Goal: Task Accomplishment & Management: Use online tool/utility

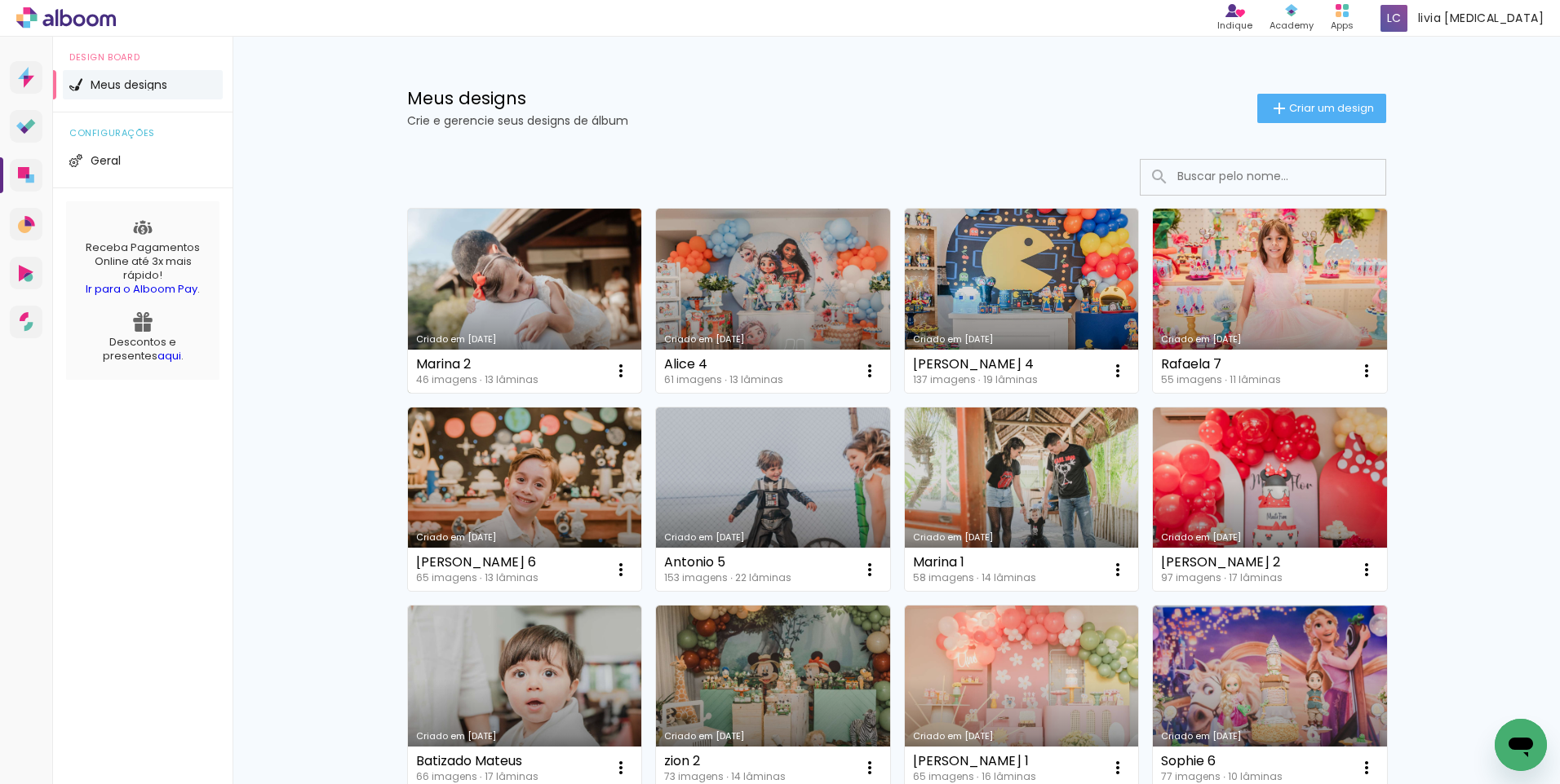
click at [509, 279] on link "Criado em [DATE]" at bounding box center [524, 301] width 234 height 184
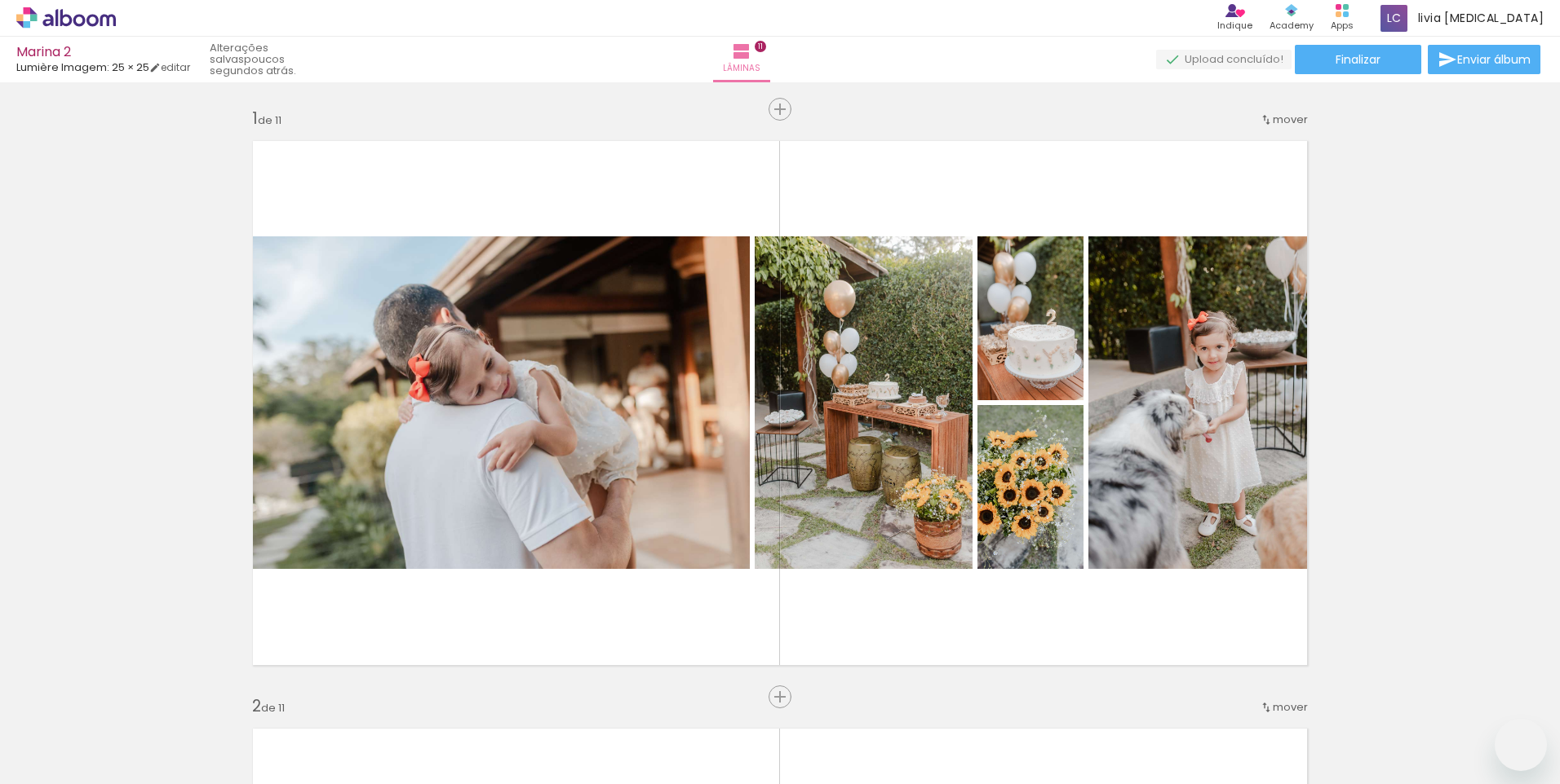
click at [0, 0] on slot at bounding box center [0, 0] width 0 height 0
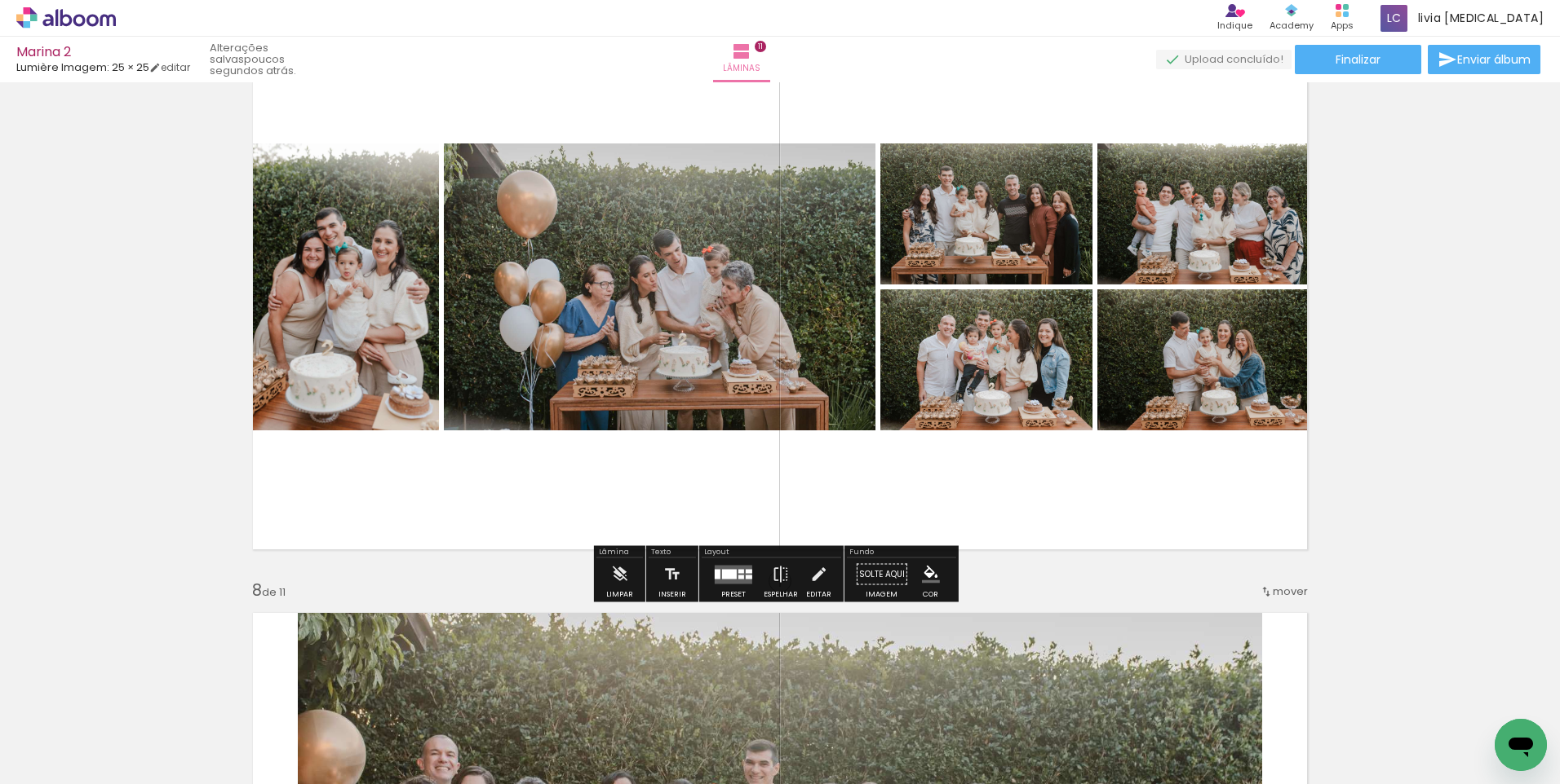
scroll to position [2038, 0]
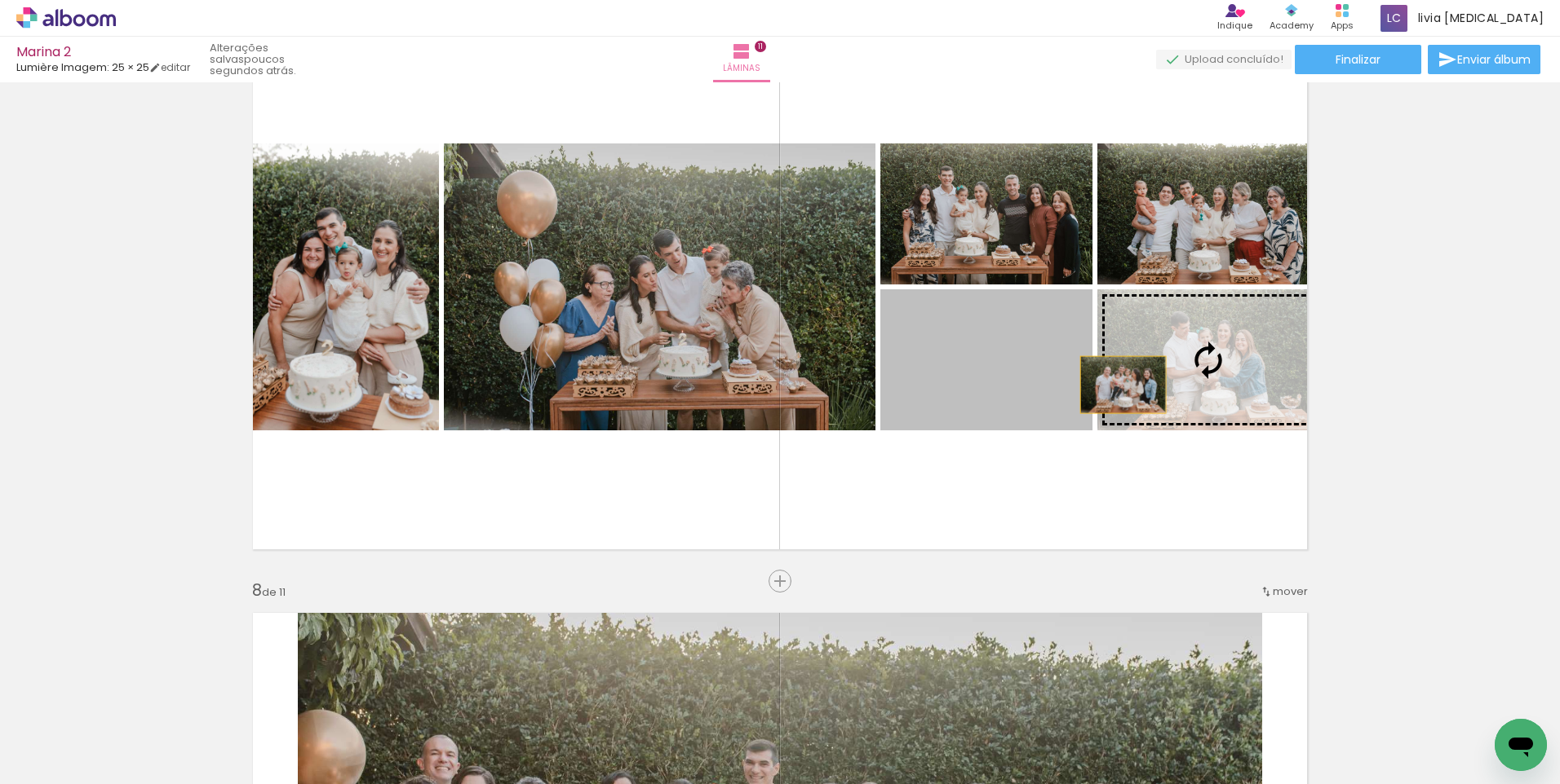
drag, startPoint x: 1040, startPoint y: 385, endPoint x: 1117, endPoint y: 385, distance: 77.0
click at [0, 0] on slot at bounding box center [0, 0] width 0 height 0
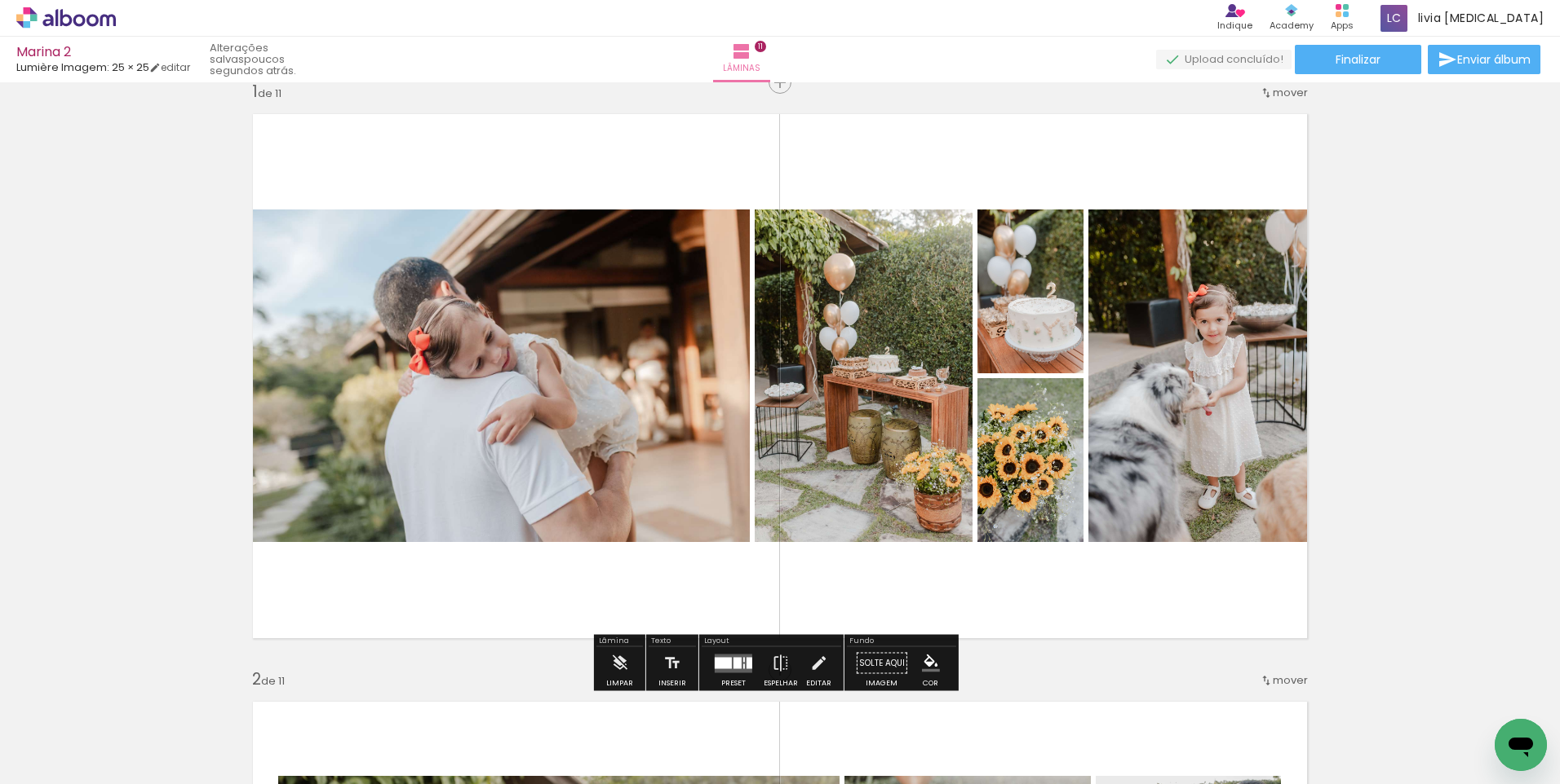
scroll to position [0, 0]
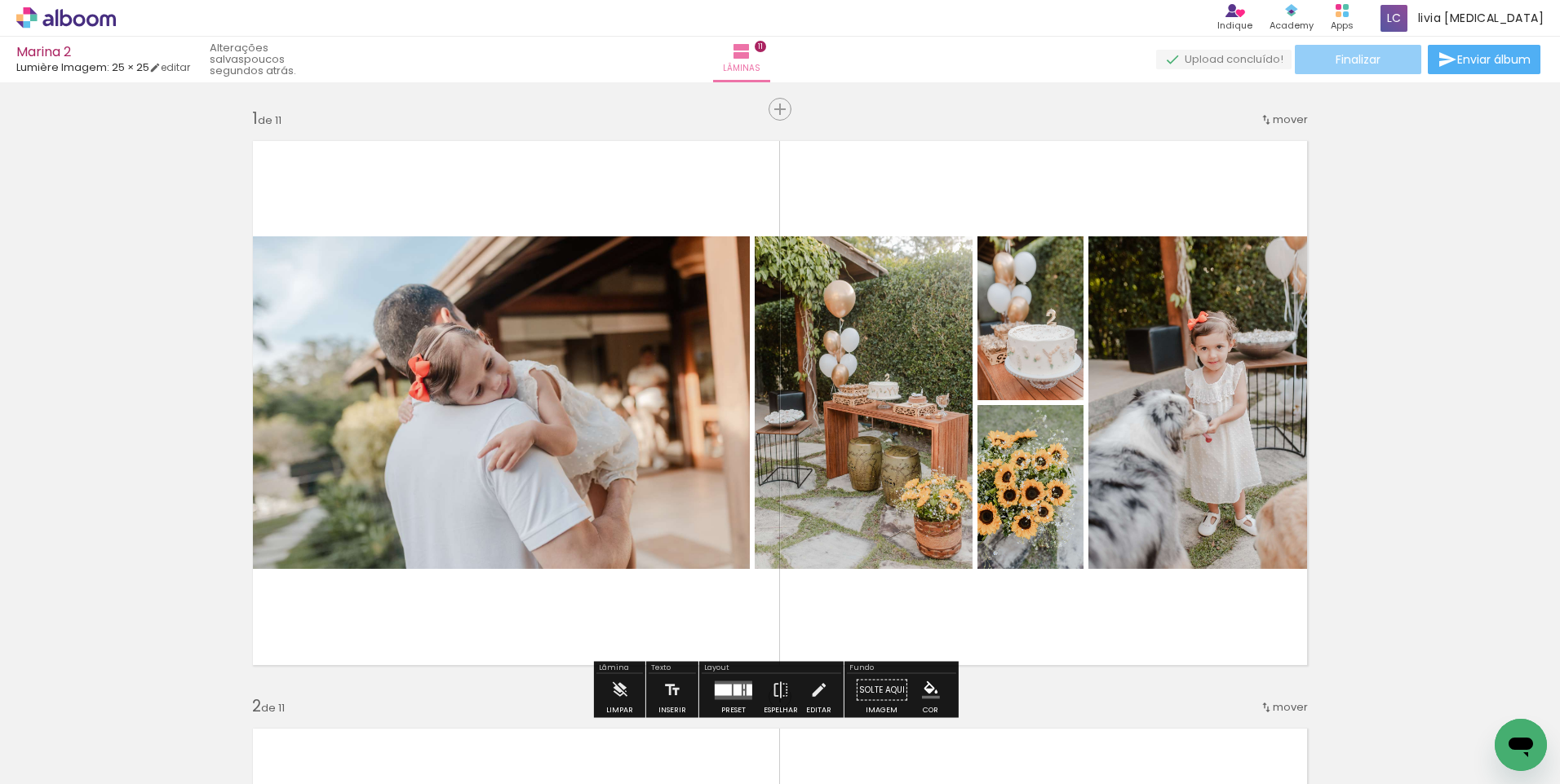
click at [1379, 57] on paper-button "Finalizar" at bounding box center [1358, 60] width 126 height 29
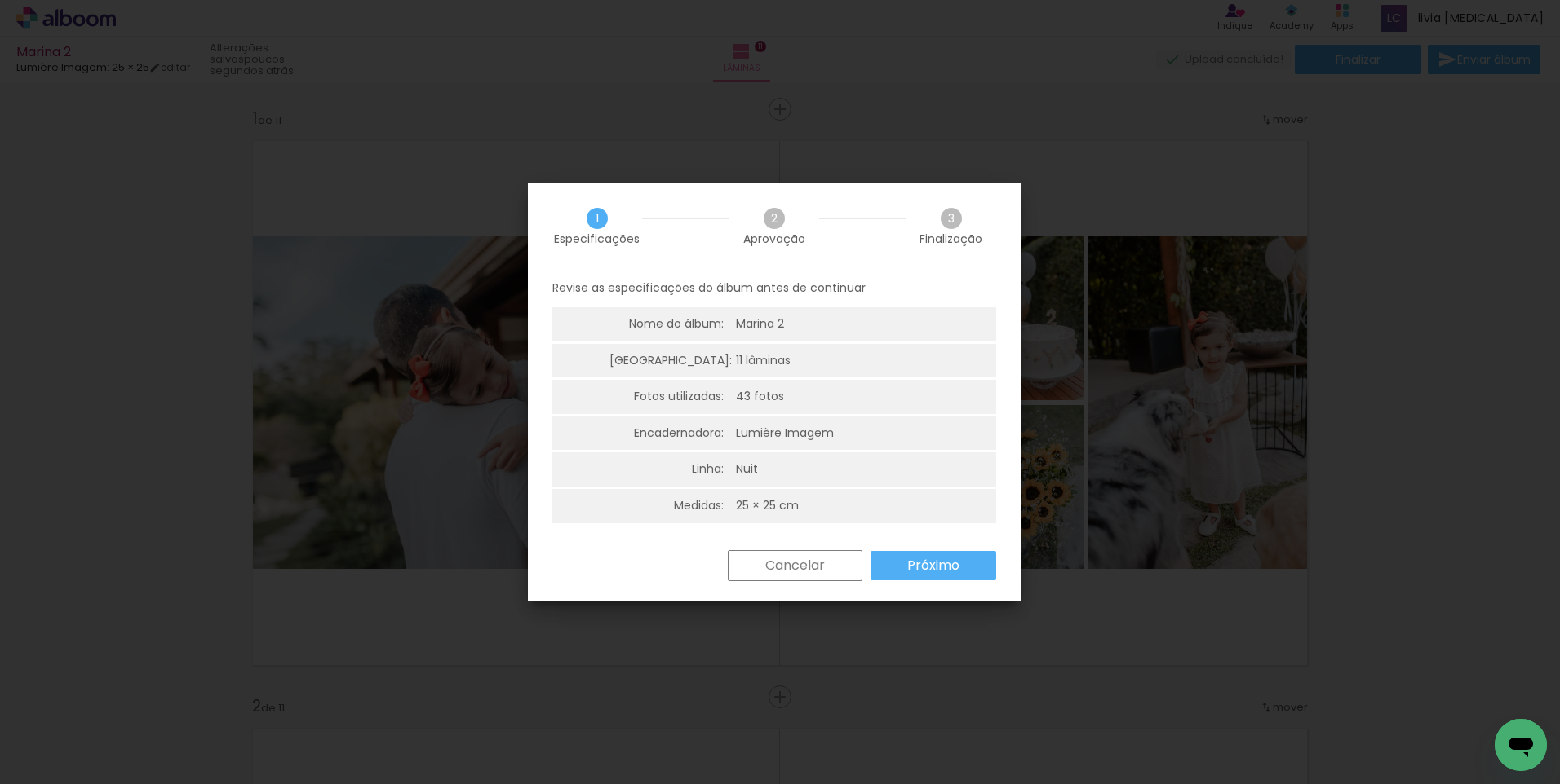
click at [0, 0] on slot "Próximo" at bounding box center [0, 0] width 0 height 0
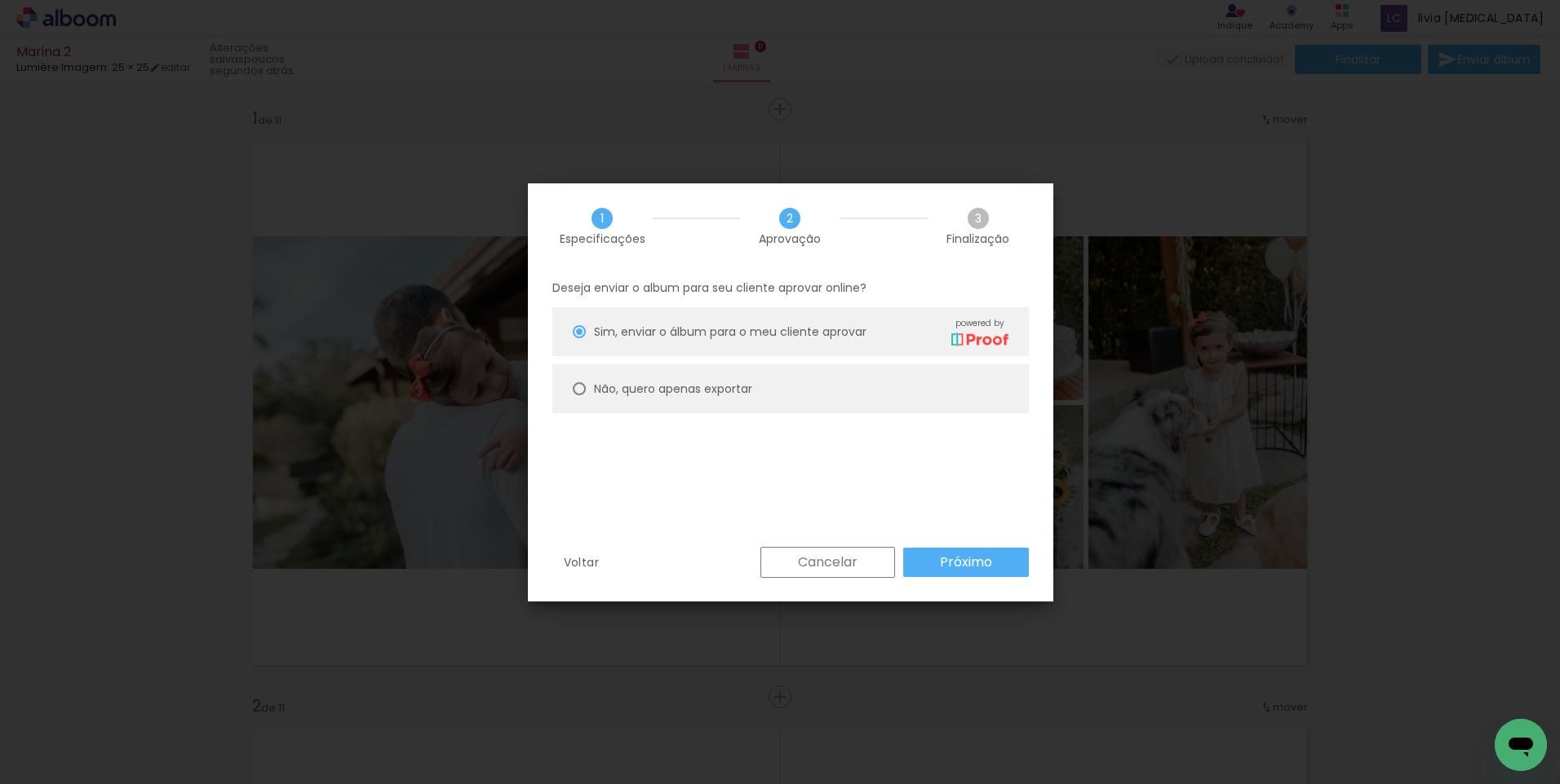
click at [0, 0] on slot "Não, quero apenas exportar" at bounding box center [0, 0] width 0 height 0
type paper-radio-button "on"
click at [0, 0] on slot "Próximo" at bounding box center [0, 0] width 0 height 0
type input "Alta, 300 DPI"
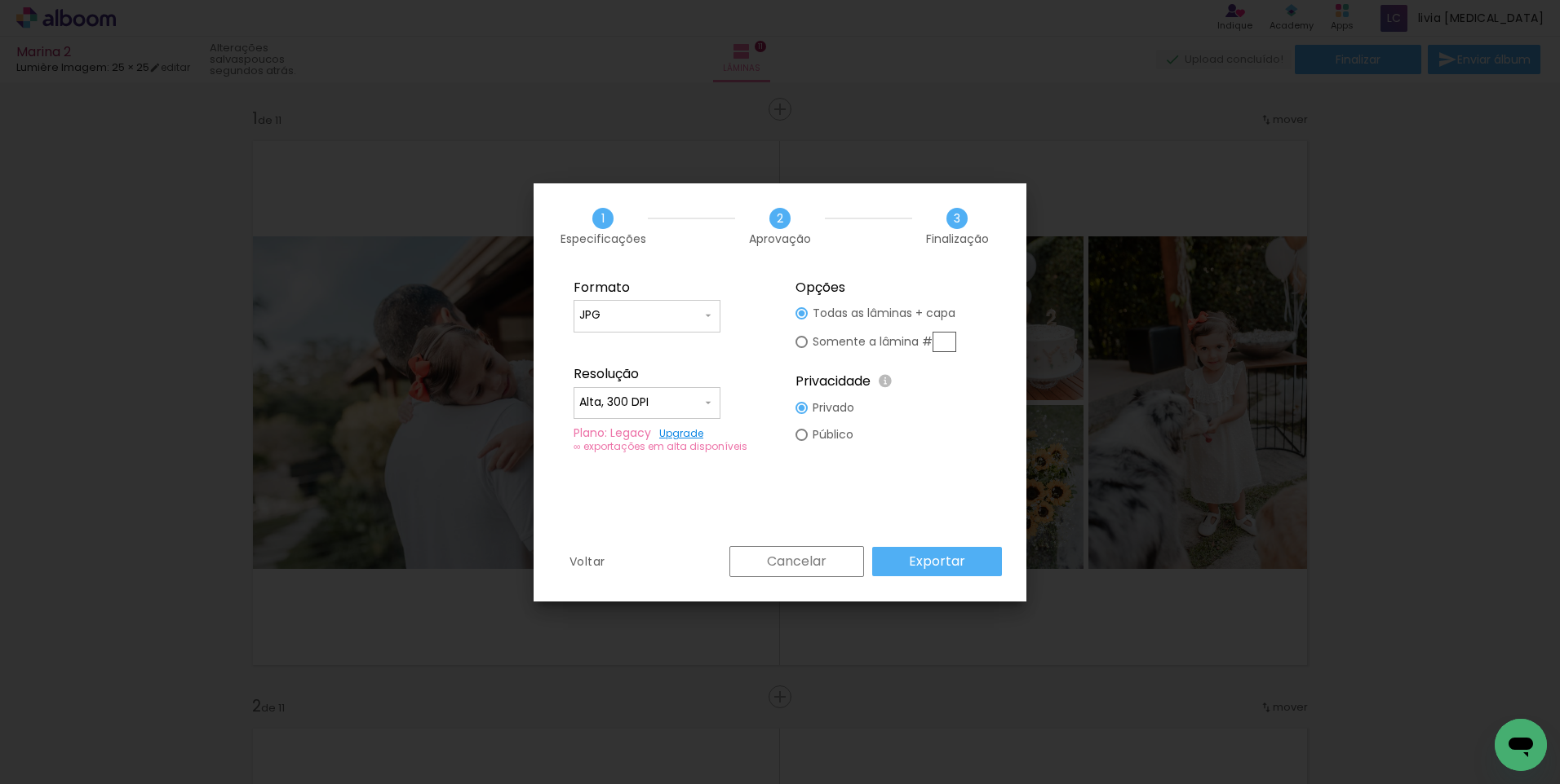
click at [0, 0] on slot "Exportar" at bounding box center [0, 0] width 0 height 0
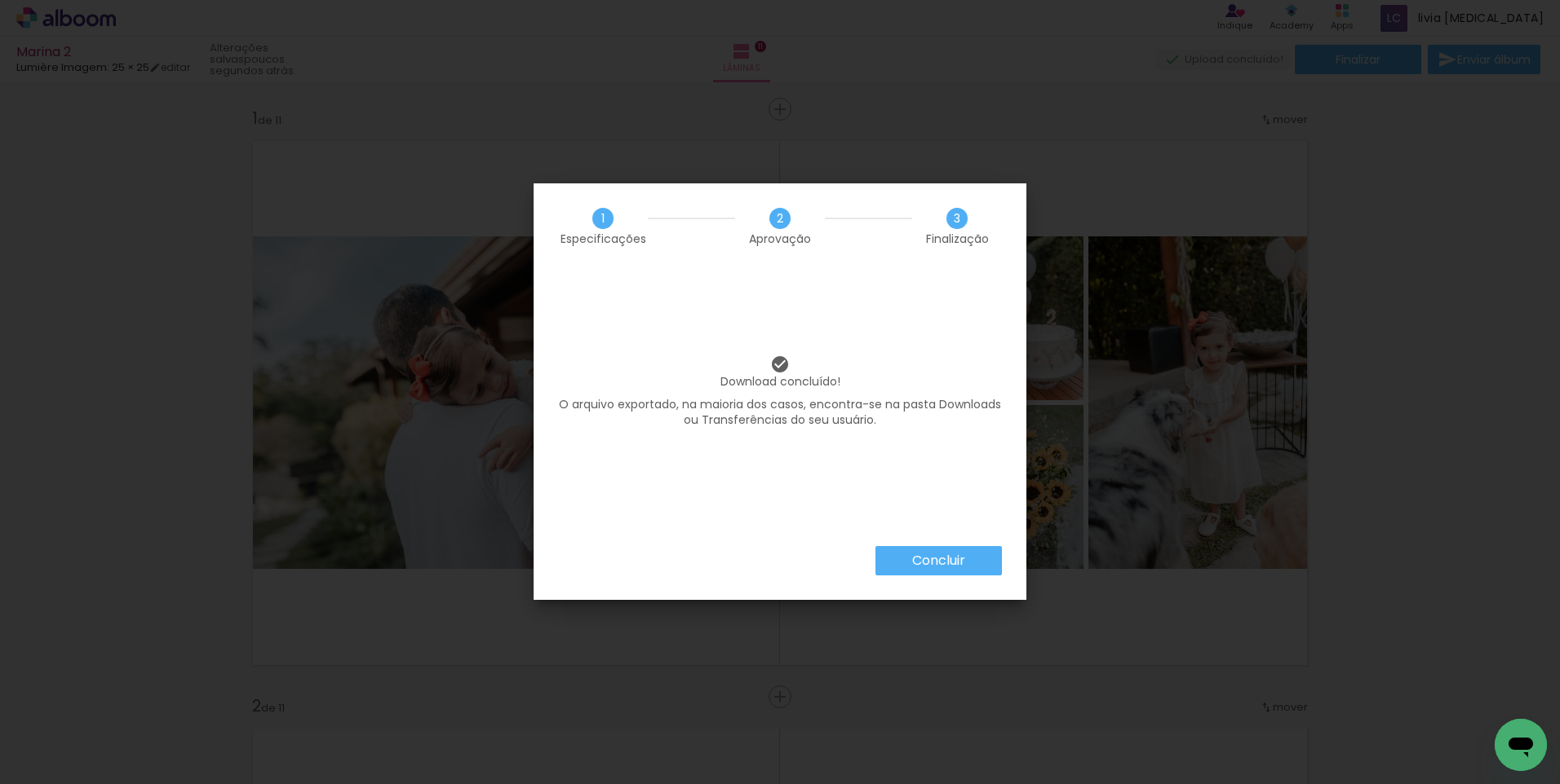
click at [0, 0] on slot "Concluir" at bounding box center [0, 0] width 0 height 0
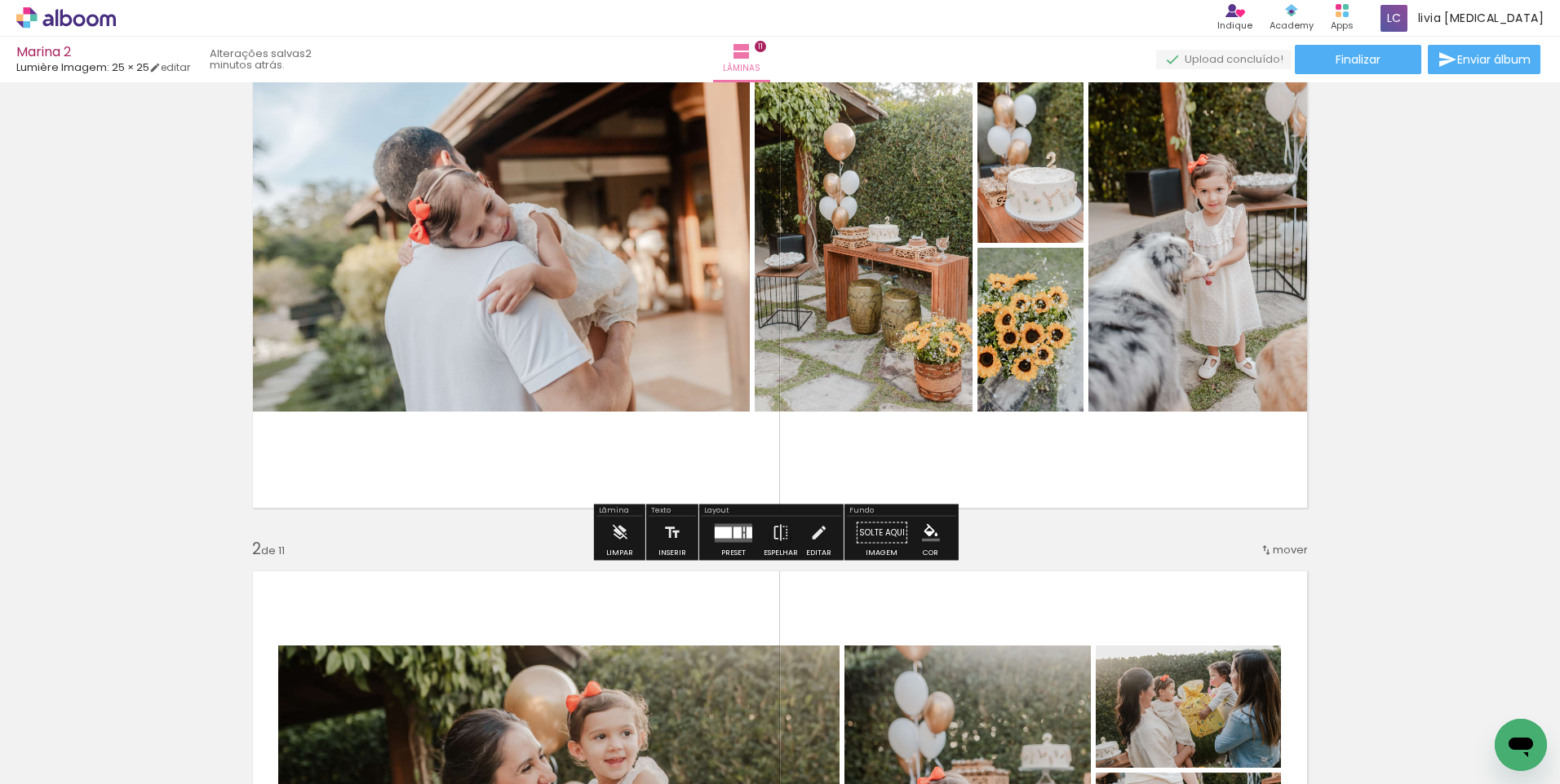
scroll to position [81, 0]
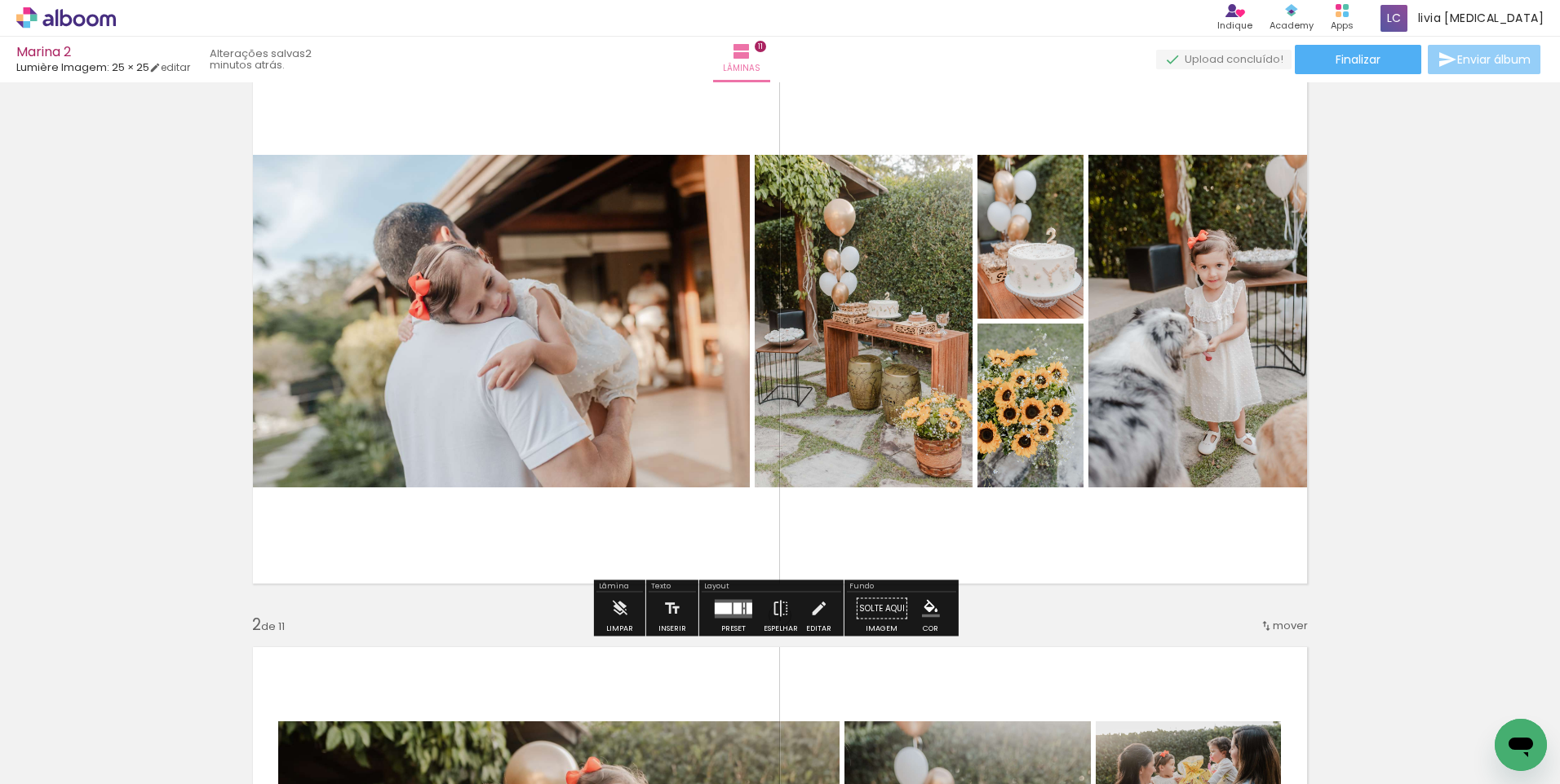
click at [1477, 55] on span "Enviar álbum" at bounding box center [1493, 60] width 73 height 12
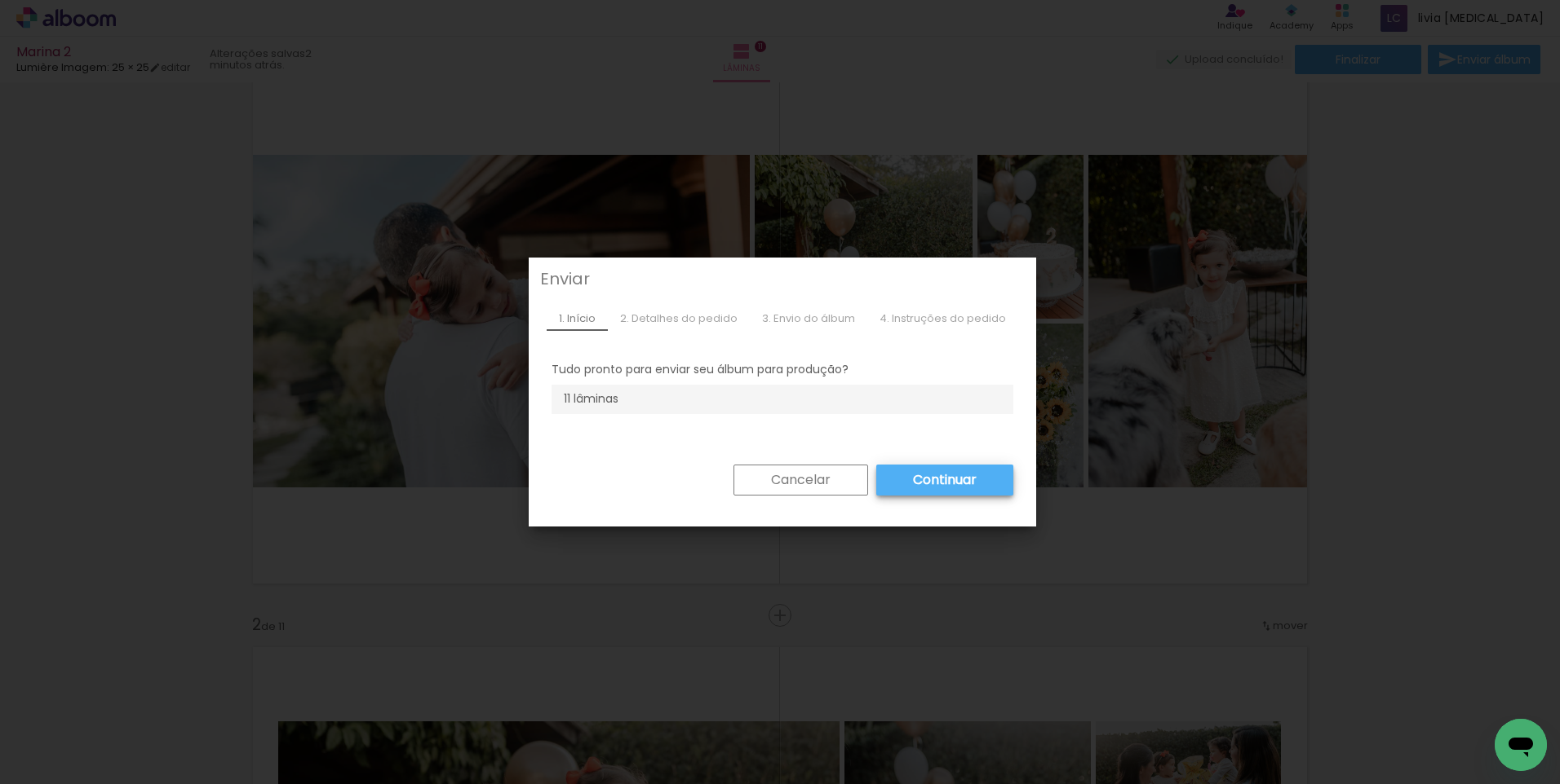
click at [0, 0] on slot "Continuar" at bounding box center [0, 0] width 0 height 0
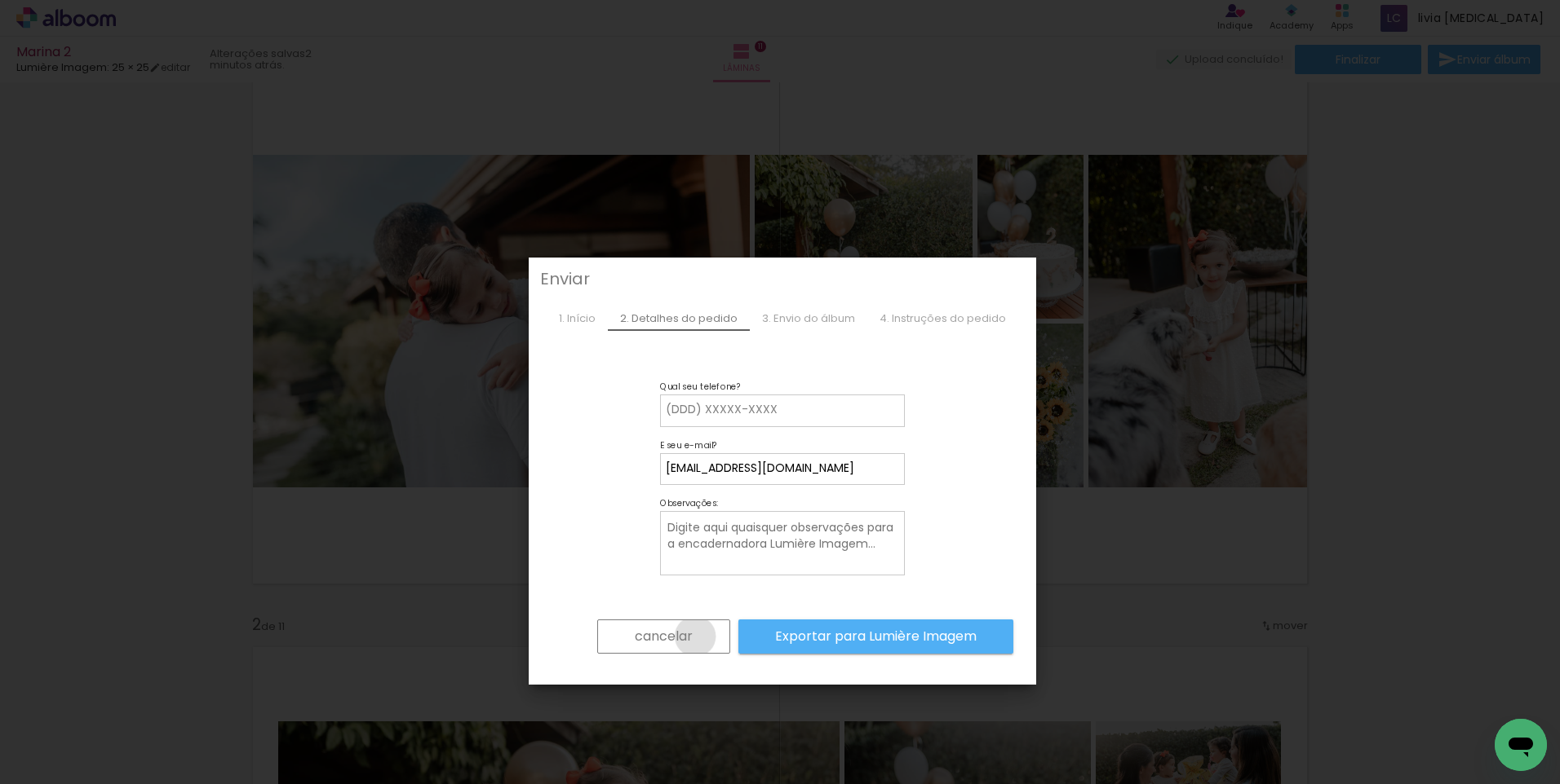
click at [689, 636] on paper-button "cancelar" at bounding box center [664, 636] width 133 height 34
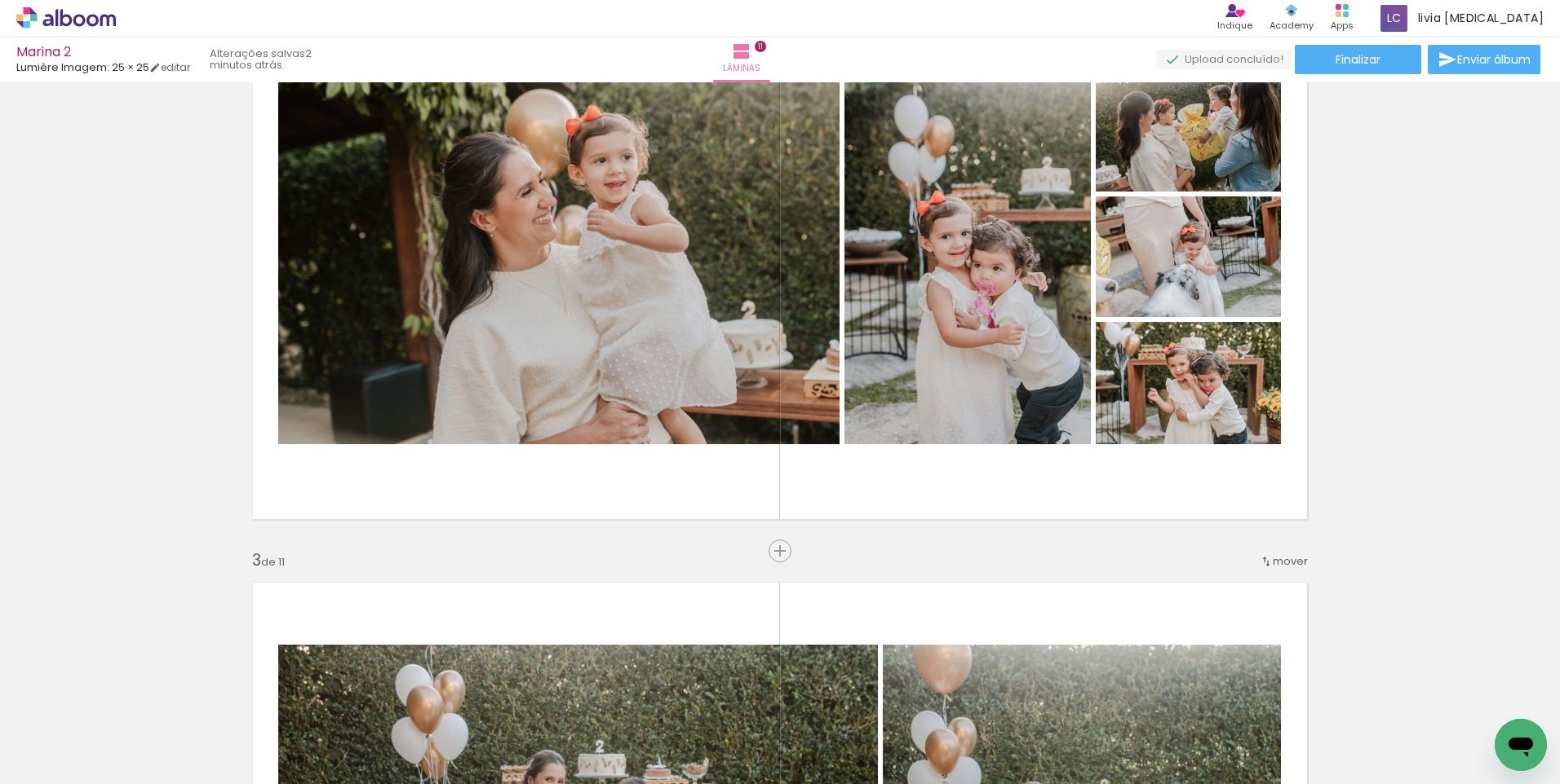
scroll to position [408, 0]
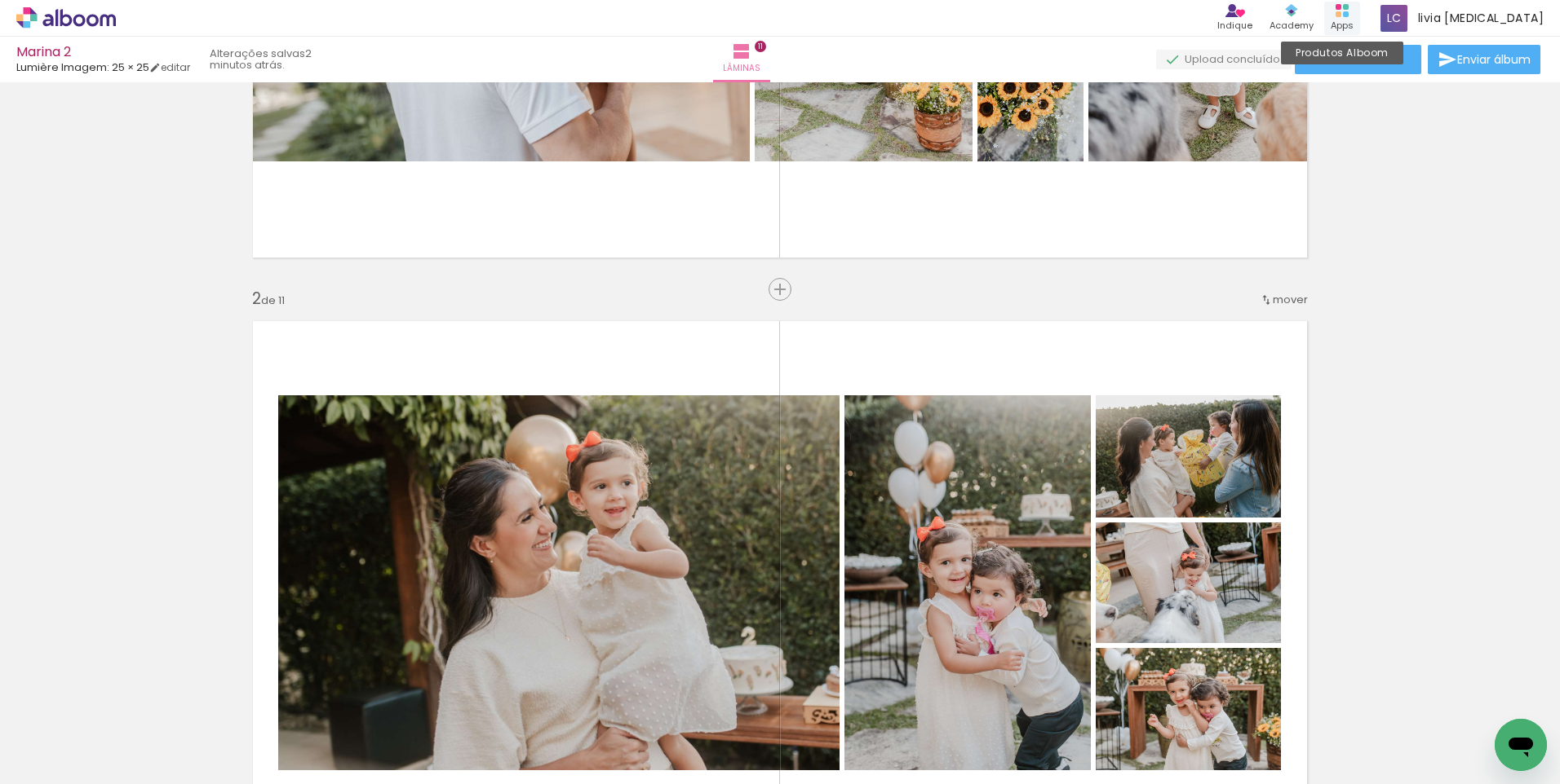
click at [1354, 20] on div "Apps" at bounding box center [1341, 25] width 22 height 14
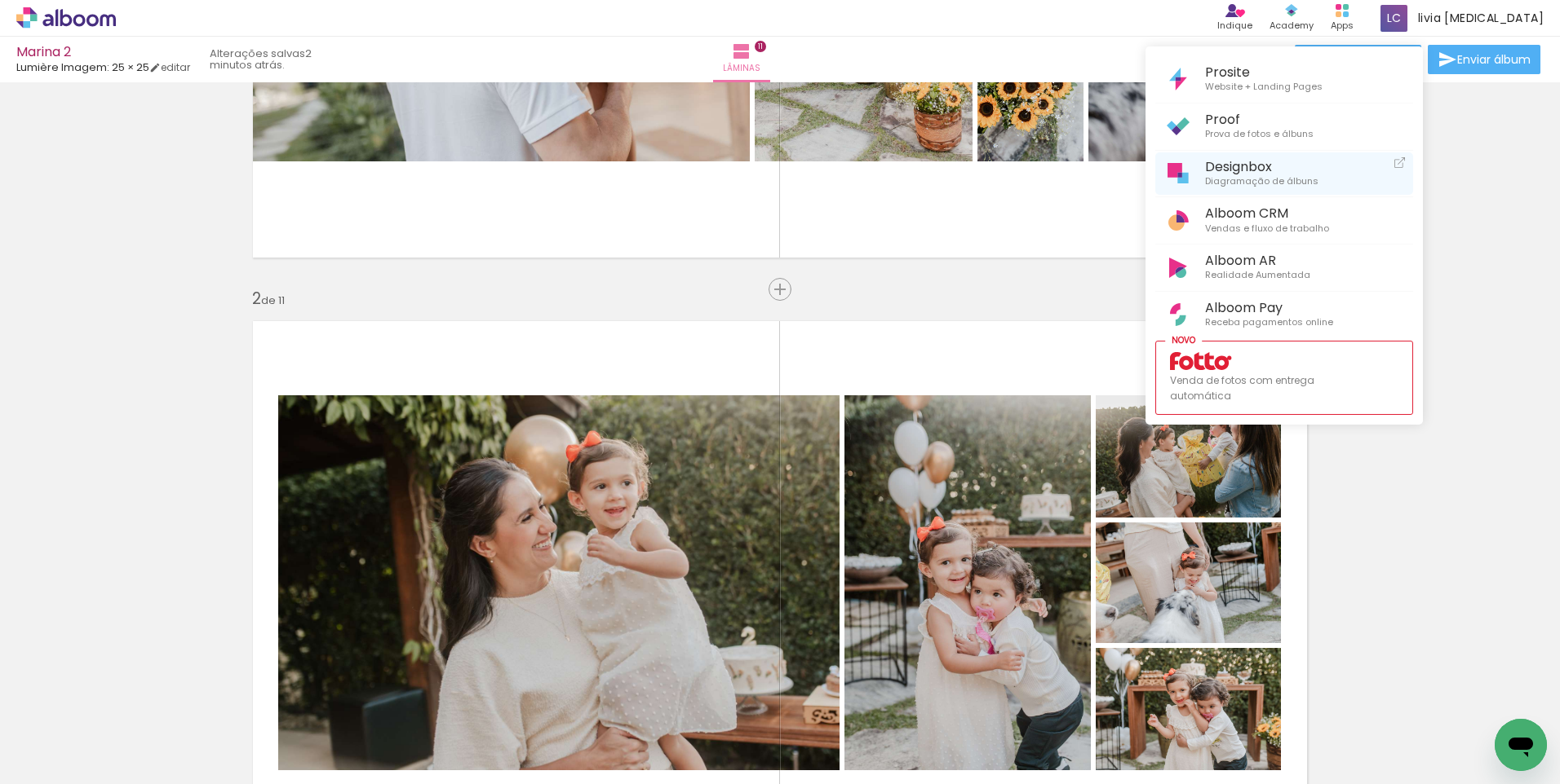
click at [1280, 178] on span "Diagramação de álbuns" at bounding box center [1262, 181] width 113 height 15
